Goal: Task Accomplishment & Management: Use online tool/utility

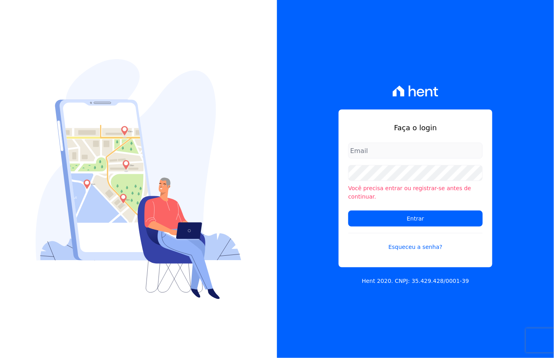
click at [380, 157] on input "email" at bounding box center [415, 151] width 134 height 16
type input "[EMAIL_ADDRESS][DOMAIN_NAME]"
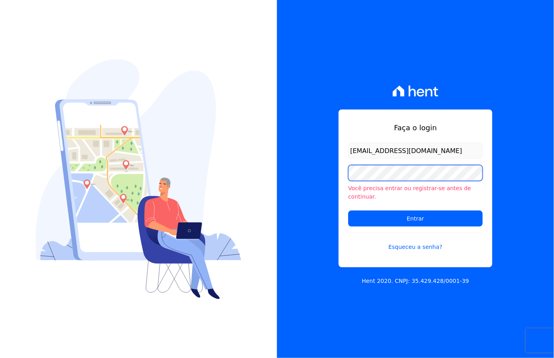
click at [348, 211] on input "Entrar" at bounding box center [415, 219] width 134 height 16
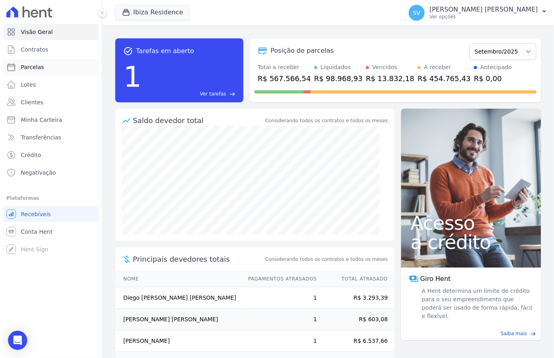
click at [56, 70] on link "Parcelas" at bounding box center [51, 67] width 96 height 16
select select
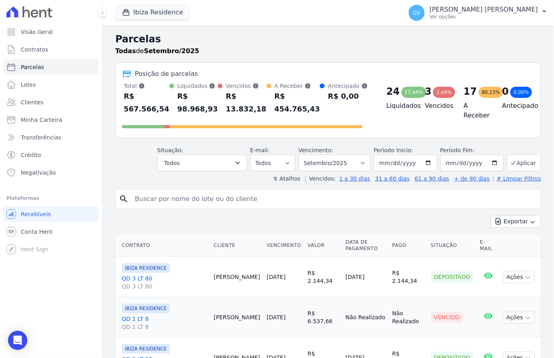
click at [171, 199] on input "search" at bounding box center [333, 199] width 407 height 16
type input "[PERSON_NAME]"
select select
